Goal: Information Seeking & Learning: Learn about a topic

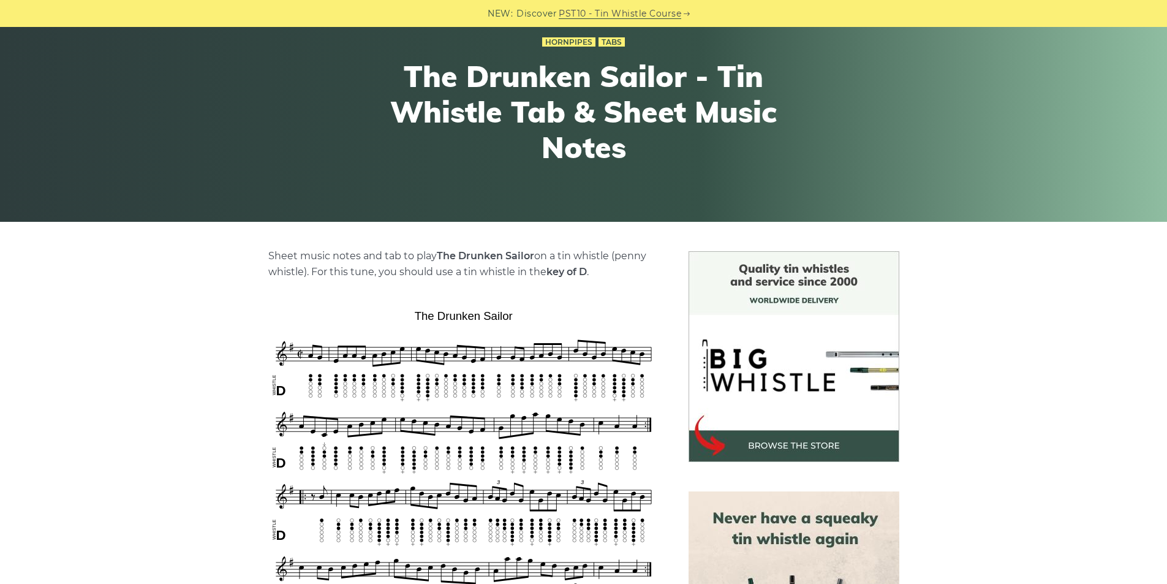
scroll to position [102, 0]
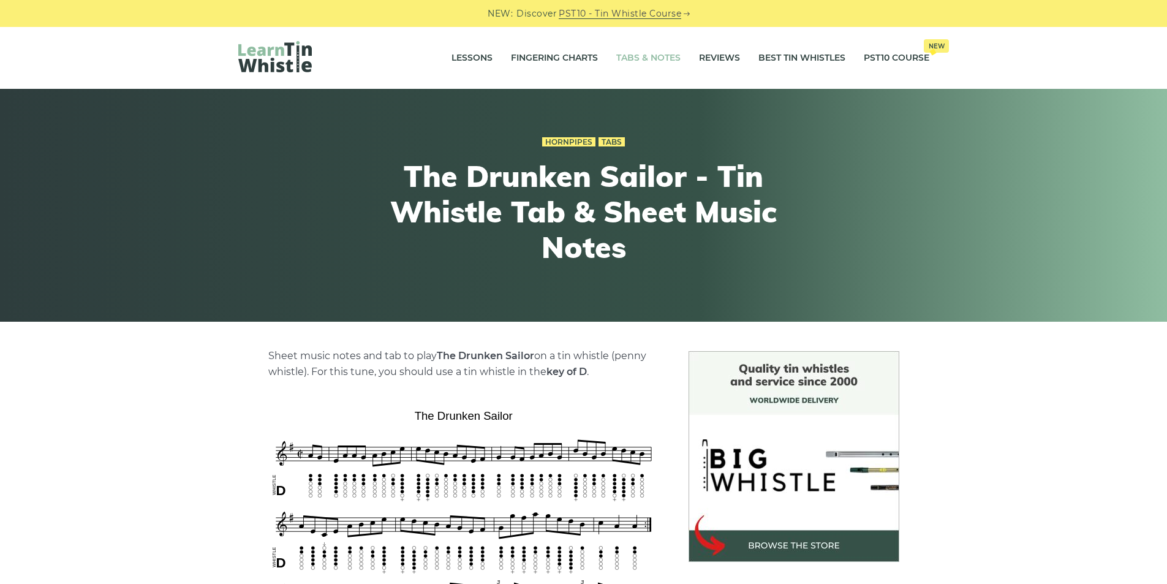
click at [639, 58] on link "Tabs & Notes" at bounding box center [648, 58] width 64 height 31
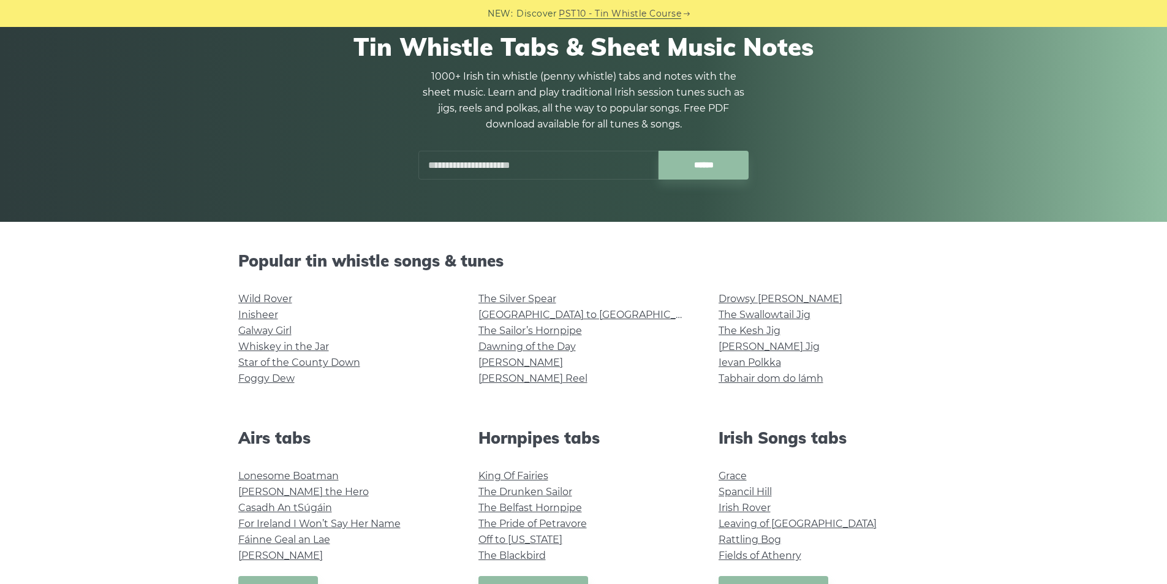
scroll to position [102, 0]
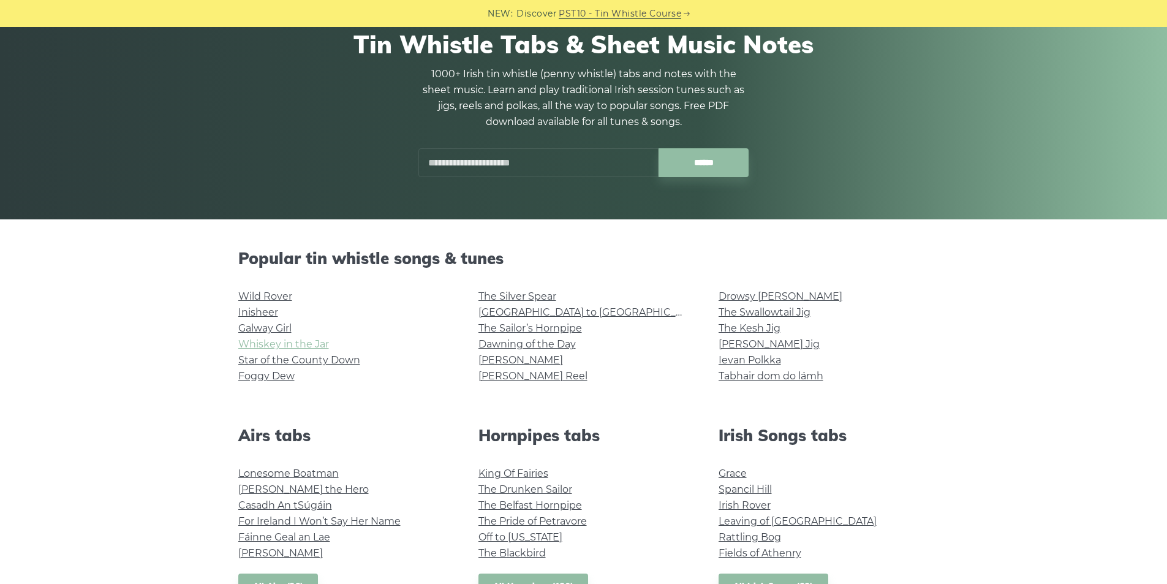
click at [275, 340] on link "Whiskey in the Jar" at bounding box center [283, 344] width 91 height 12
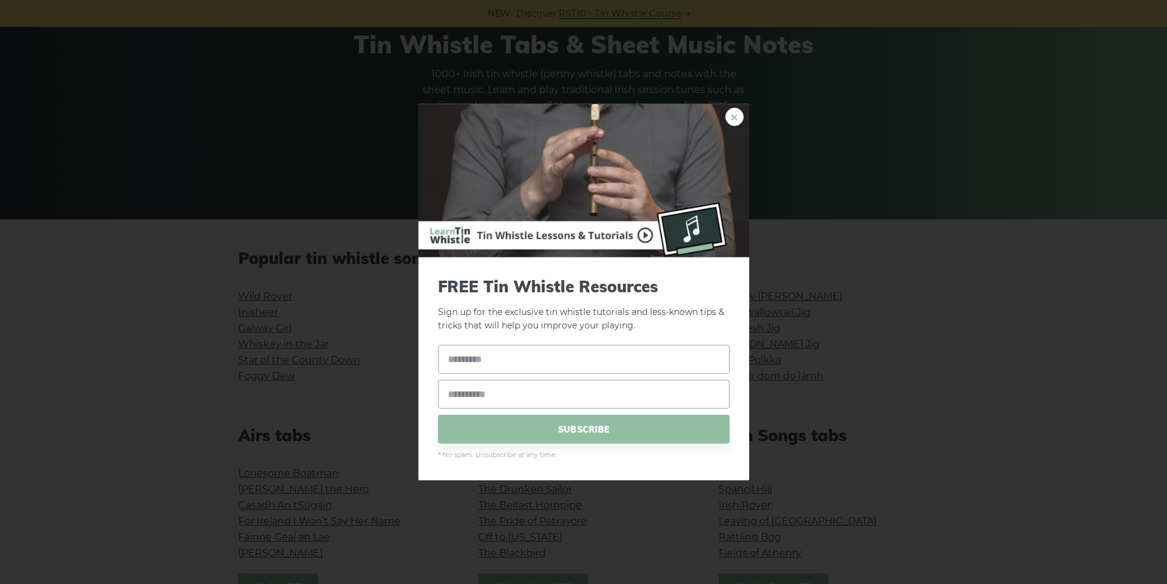
click at [731, 115] on link "×" at bounding box center [734, 116] width 18 height 18
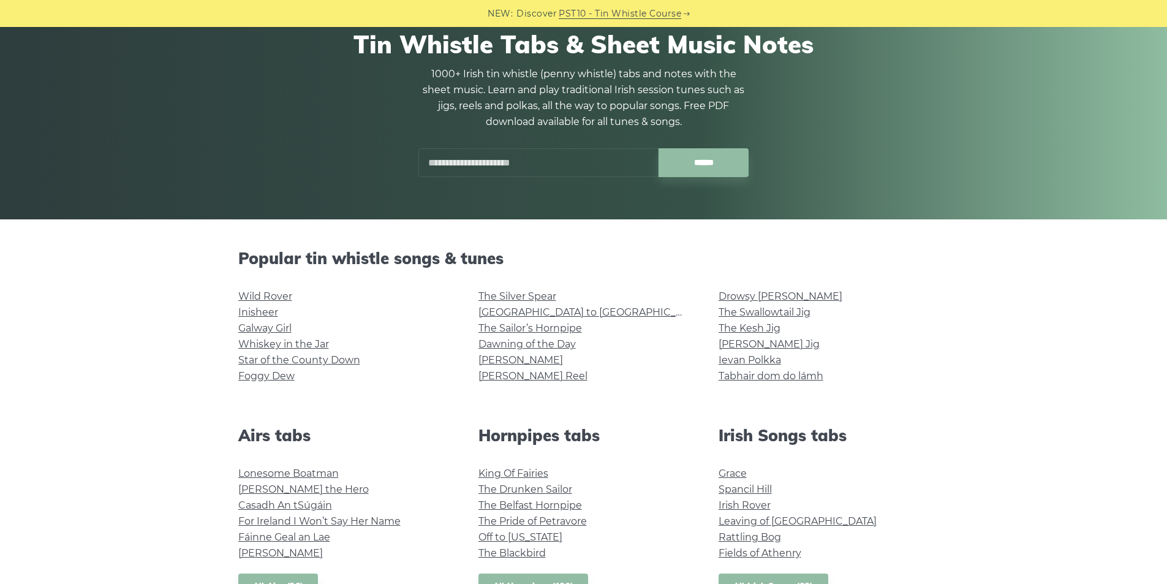
click at [542, 177] on input "text" at bounding box center [538, 162] width 240 height 29
type input "*"
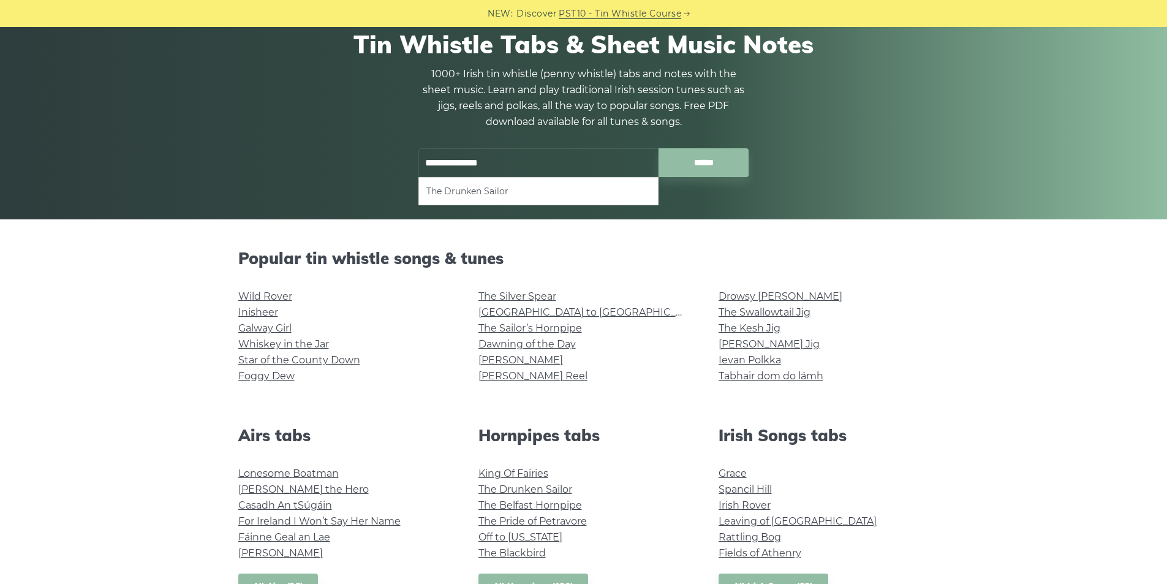
click at [542, 198] on li "The Drunken Sailor" at bounding box center [538, 191] width 224 height 15
type input "**********"
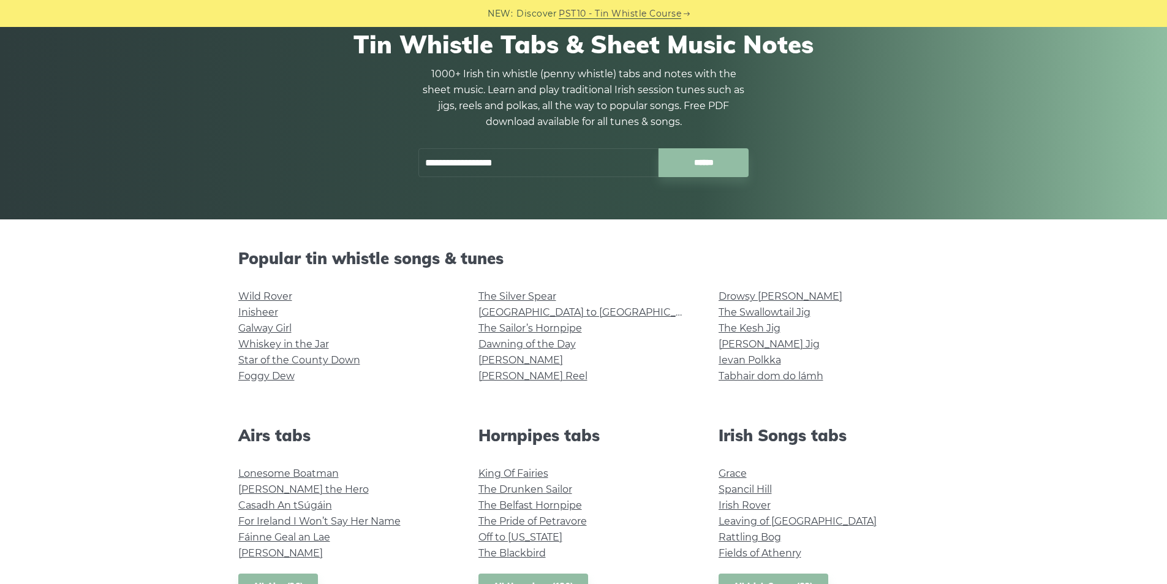
drag, startPoint x: 562, startPoint y: 266, endPoint x: 364, endPoint y: 268, distance: 198.5
click at [368, 206] on div "**********" at bounding box center [583, 103] width 691 height 206
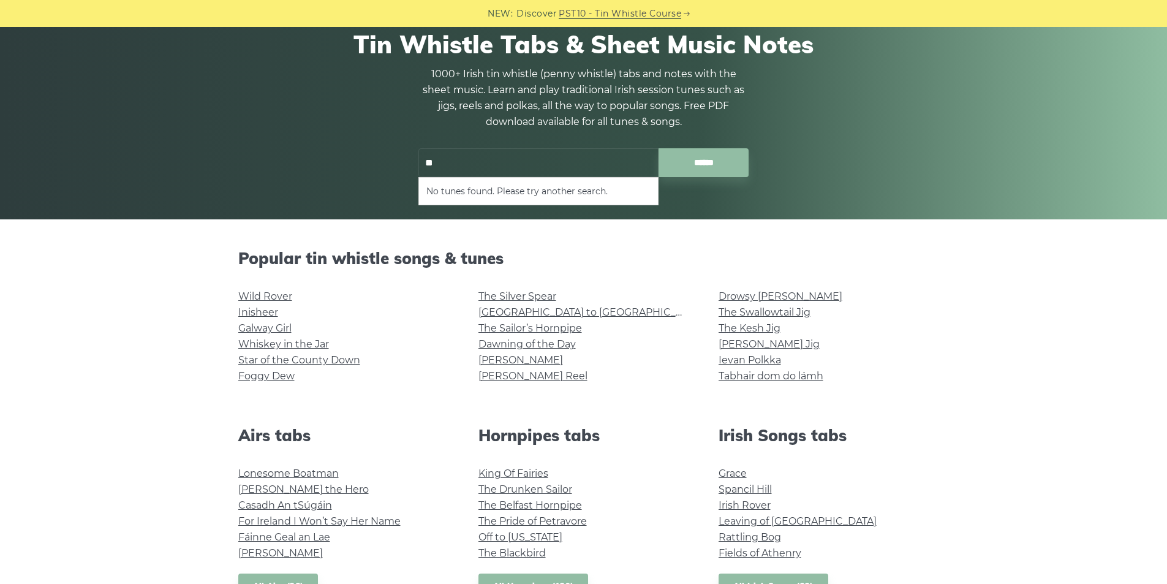
type input "*"
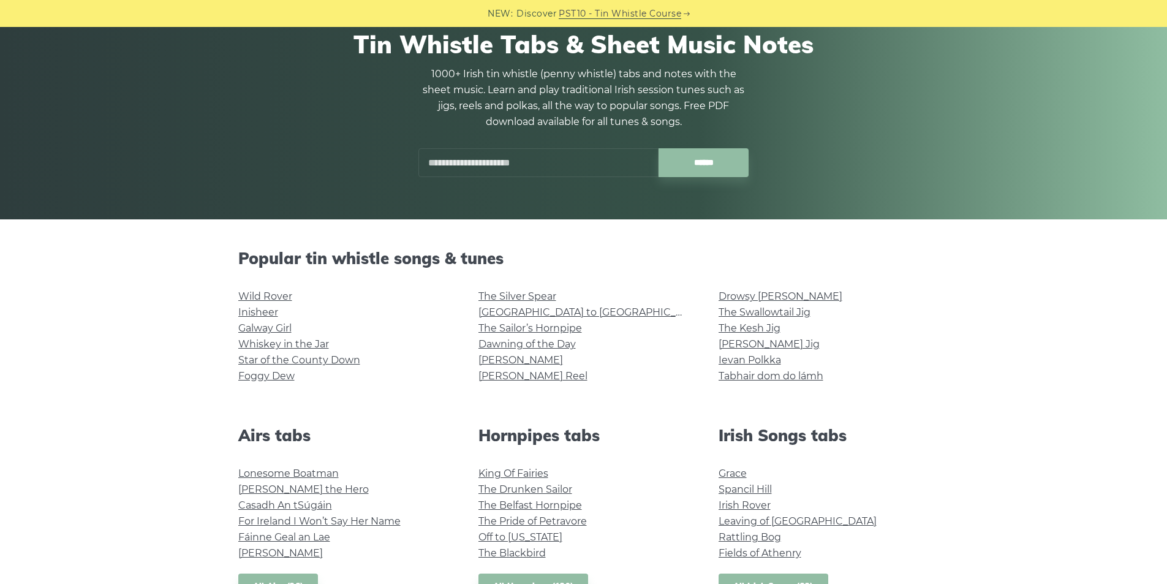
click at [811, 573] on link "All Irish Songs (32)" at bounding box center [774, 585] width 110 height 25
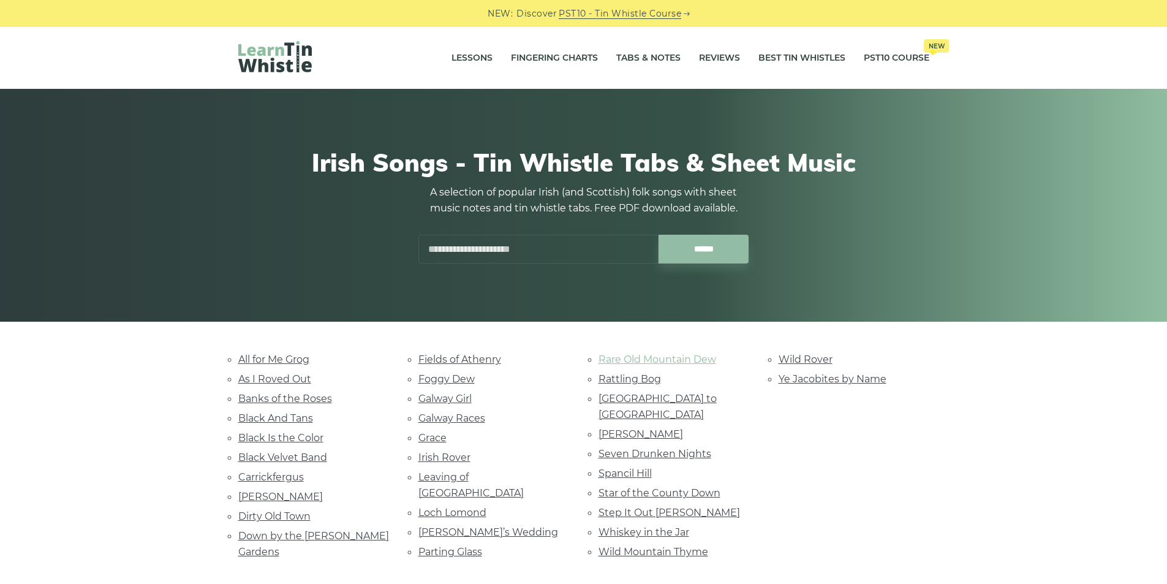
click at [682, 355] on link "Rare Old Mountain Dew" at bounding box center [658, 359] width 118 height 12
click at [642, 526] on link "Whiskey in the Jar" at bounding box center [644, 532] width 91 height 12
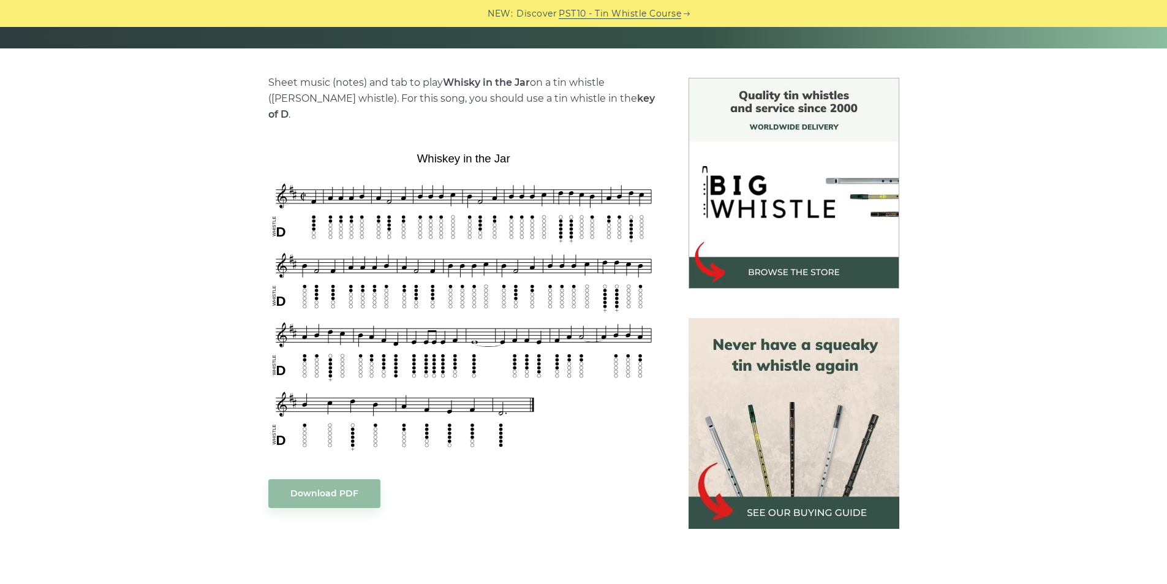
scroll to position [306, 0]
